Goal: Transaction & Acquisition: Purchase product/service

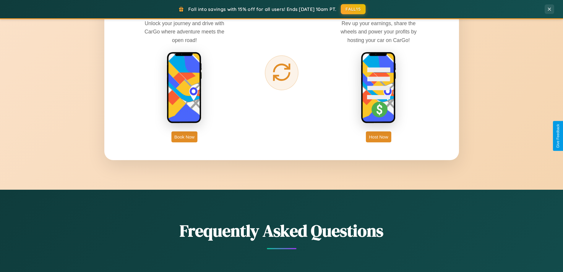
scroll to position [950, 0]
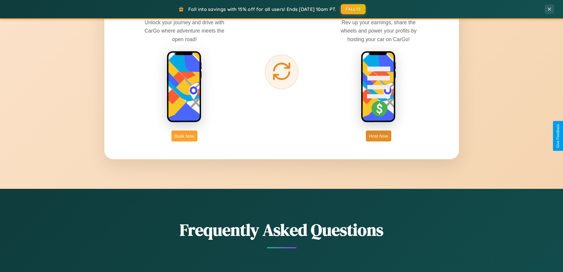
click at [185, 136] on button "Book Now" at bounding box center [185, 135] width 26 height 11
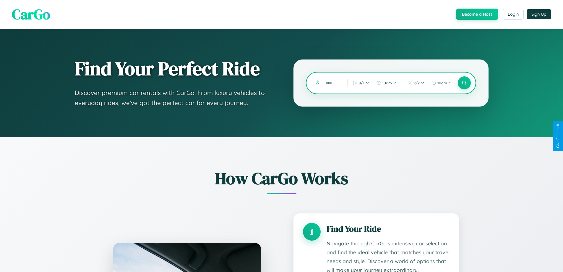
click at [332, 83] on input "text" at bounding box center [332, 83] width 19 height 10
type input "******"
click at [464, 83] on icon at bounding box center [465, 83] width 6 height 6
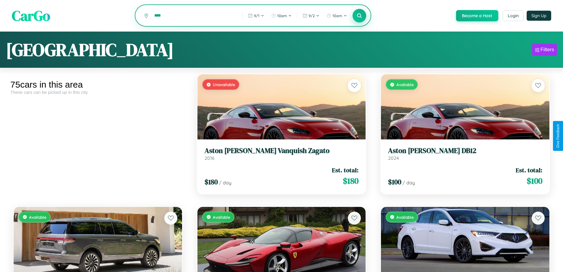
type input "****"
click at [359, 16] on icon at bounding box center [360, 16] width 6 height 6
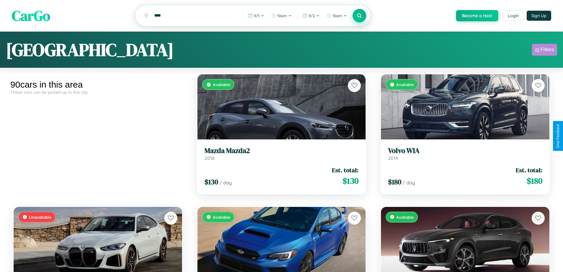
click at [545, 51] on div "Filters" at bounding box center [548, 50] width 14 height 6
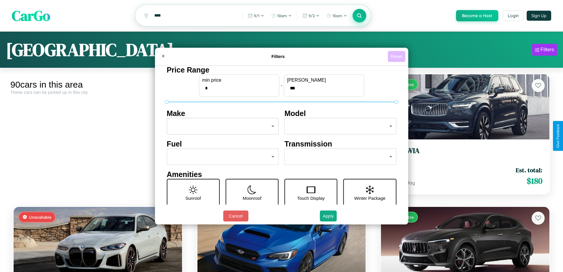
click at [398, 56] on button "Reset" at bounding box center [396, 56] width 17 height 11
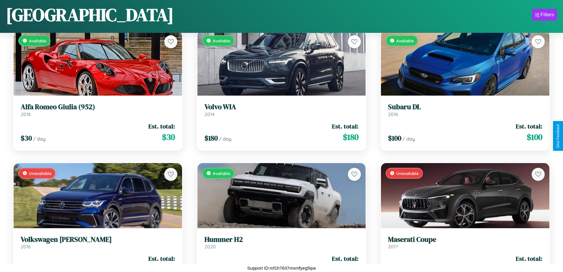
scroll to position [216, 0]
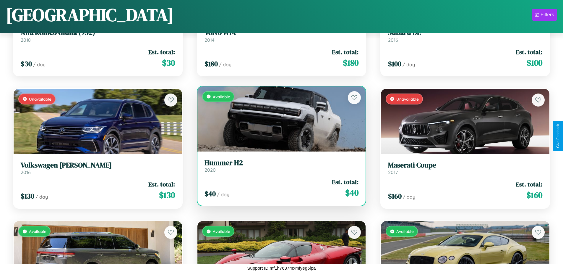
click at [279, 167] on link "Hummer H2 2020" at bounding box center [282, 166] width 154 height 14
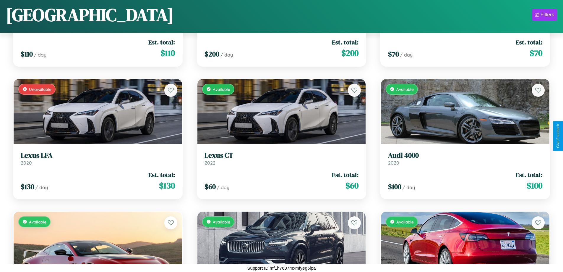
scroll to position [745, 0]
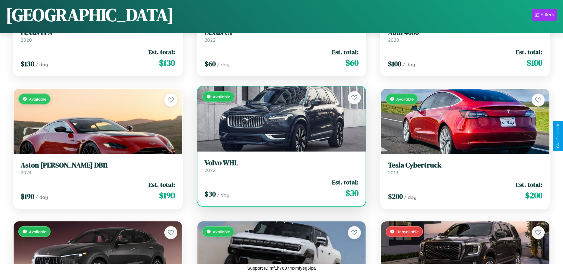
click at [279, 166] on h3 "Volvo WHL" at bounding box center [282, 163] width 154 height 9
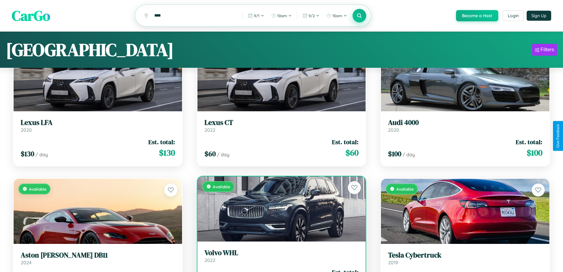
scroll to position [0, 0]
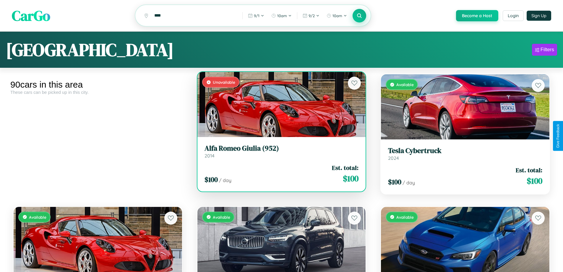
click at [279, 152] on h3 "Alfa Romeo Giulia (952)" at bounding box center [282, 148] width 154 height 9
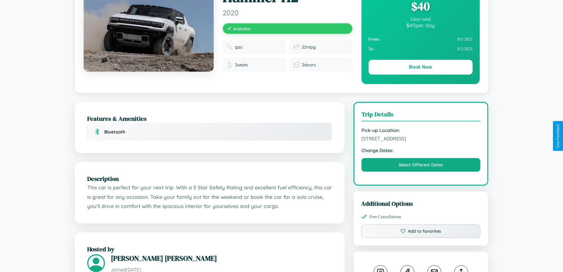
scroll to position [61, 0]
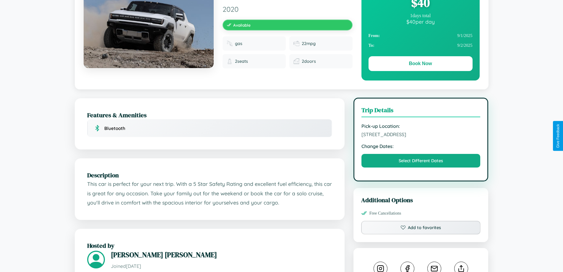
click at [421, 135] on span "[STREET_ADDRESS]" at bounding box center [421, 134] width 119 height 6
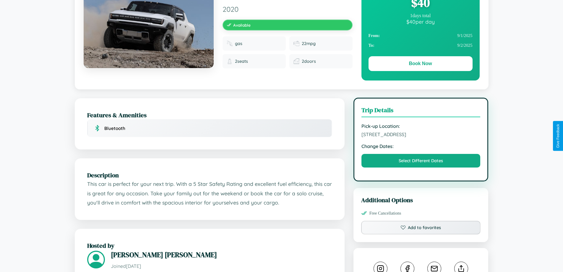
click at [421, 135] on span "[STREET_ADDRESS]" at bounding box center [421, 134] width 119 height 6
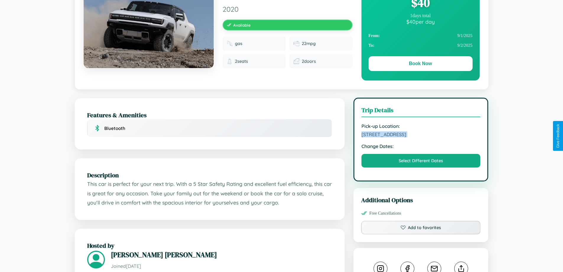
click at [421, 135] on span "[STREET_ADDRESS]" at bounding box center [421, 134] width 119 height 6
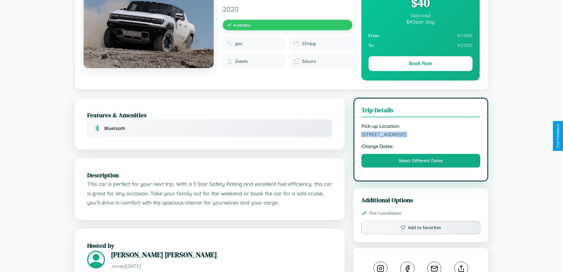
click at [421, 135] on span "[STREET_ADDRESS]" at bounding box center [421, 134] width 119 height 6
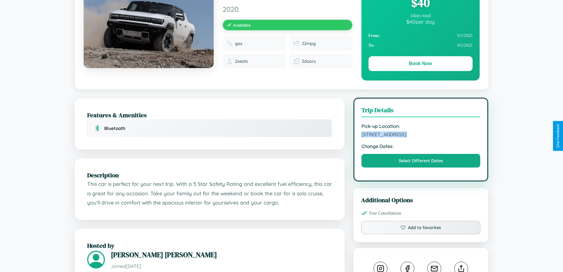
click at [421, 135] on span "[STREET_ADDRESS]" at bounding box center [421, 134] width 119 height 6
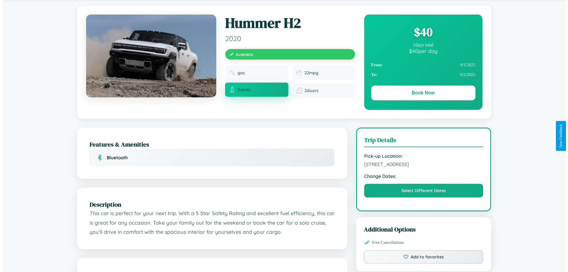
scroll to position [0, 0]
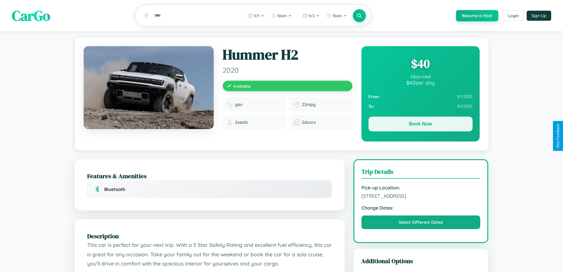
click at [421, 125] on button "Book Now" at bounding box center [421, 124] width 104 height 15
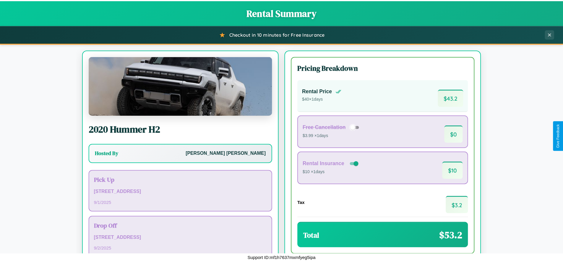
scroll to position [41, 0]
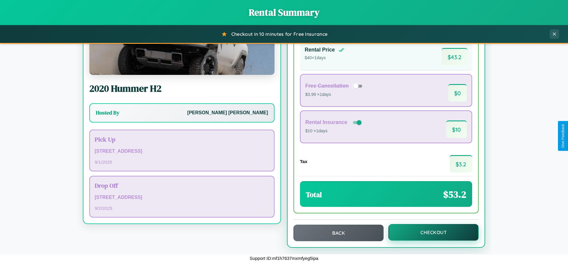
click at [429, 232] on button "Checkout" at bounding box center [433, 232] width 90 height 17
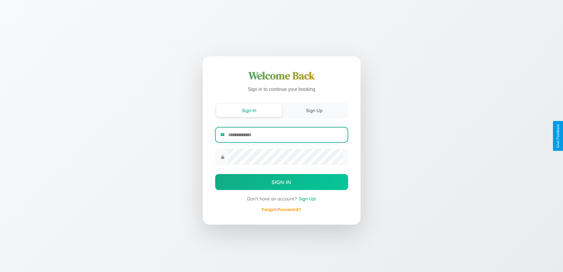
click at [285, 135] on input "email" at bounding box center [285, 134] width 114 height 14
type input "**********"
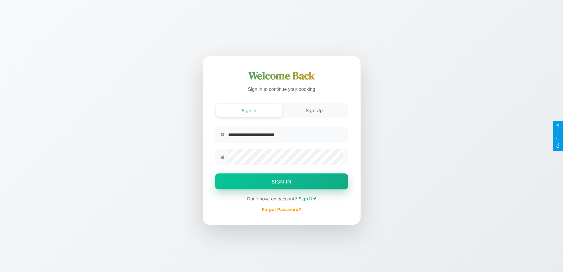
click at [282, 182] on button "Sign In" at bounding box center [281, 181] width 133 height 16
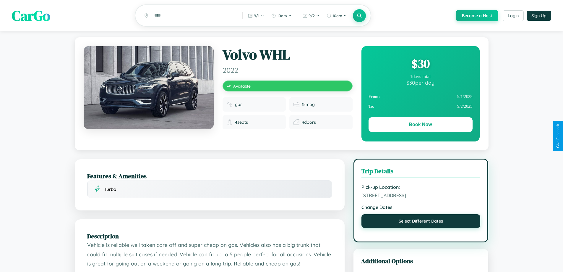
click at [421, 222] on button "Select Different Dates" at bounding box center [421, 221] width 119 height 14
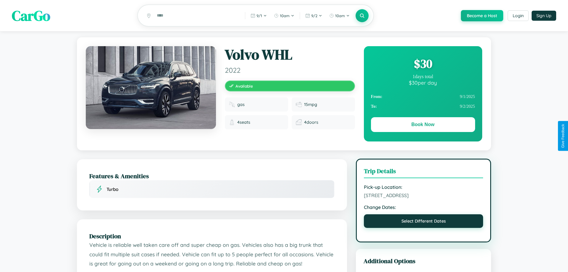
select select "*"
select select "****"
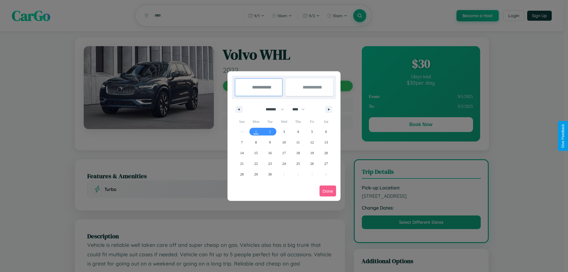
drag, startPoint x: 272, startPoint y: 109, endPoint x: 284, endPoint y: 119, distance: 15.2
click at [272, 109] on select "******* ******** ***** ***** *** **** **** ****** ********* ******* ******** **…" at bounding box center [273, 109] width 25 height 10
click at [284, 153] on span "17" at bounding box center [284, 153] width 4 height 11
type input "**********"
click at [242, 163] on span "21" at bounding box center [242, 163] width 4 height 11
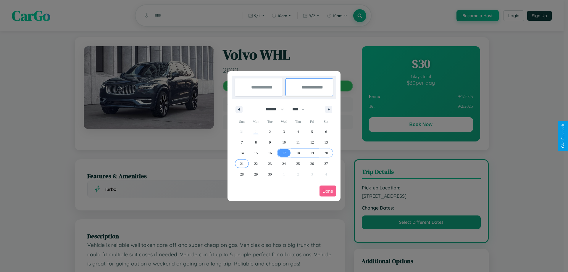
type input "**********"
click at [328, 191] on button "Done" at bounding box center [327, 190] width 17 height 11
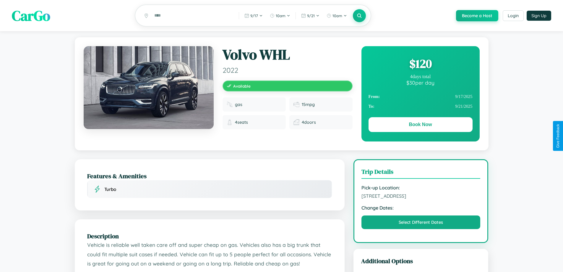
scroll to position [61, 0]
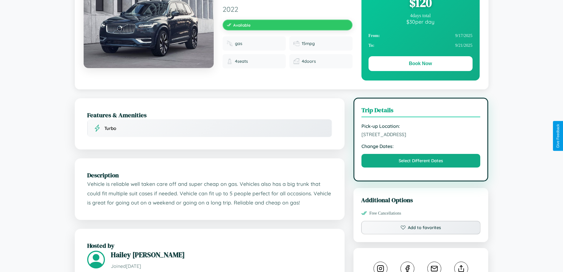
click at [421, 135] on span "4525 Maple Street Rome 22457 Italy" at bounding box center [421, 134] width 119 height 6
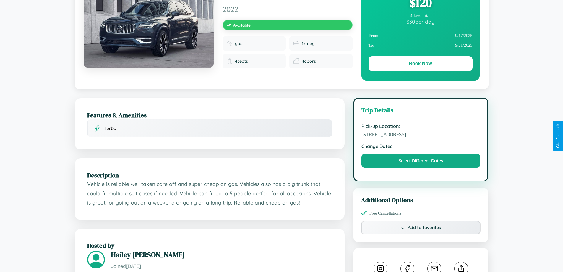
click at [421, 135] on span "4525 Maple Street Rome 22457 Italy" at bounding box center [421, 134] width 119 height 6
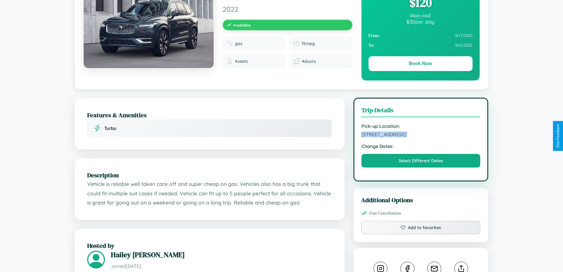
click at [421, 135] on span "4525 Maple Street Rome 22457 Italy" at bounding box center [421, 134] width 119 height 6
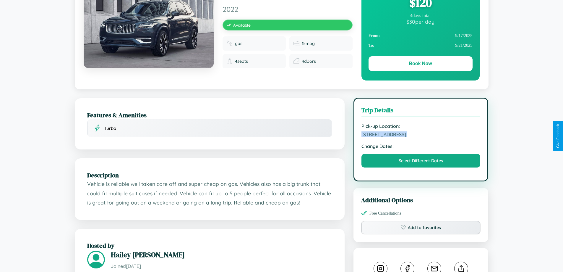
click at [421, 135] on span "4525 Maple Street Rome 22457 Italy" at bounding box center [421, 134] width 119 height 6
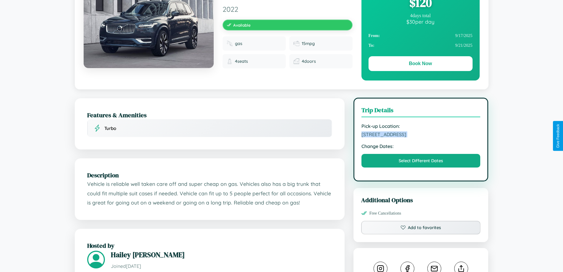
click at [421, 135] on span "4525 Maple Street Rome 22457 Italy" at bounding box center [421, 134] width 119 height 6
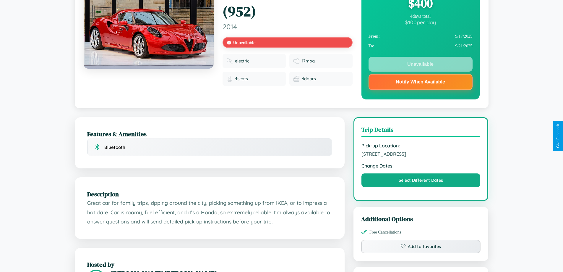
scroll to position [138, 0]
